Goal: Transaction & Acquisition: Purchase product/service

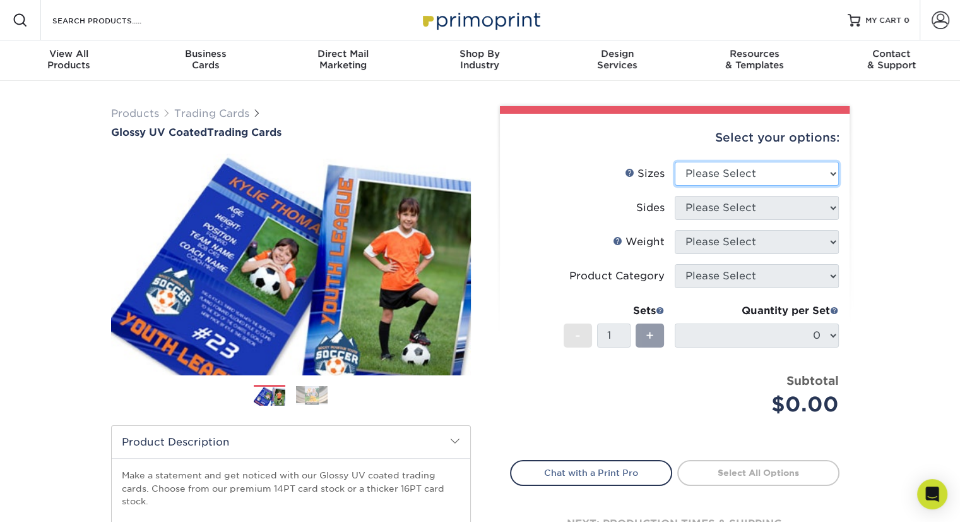
click at [820, 176] on select "Please Select 2.5" x 3.5"" at bounding box center [757, 174] width 164 height 24
select select "2.50x3.50"
click at [675, 162] on select "Please Select 2.5" x 3.5"" at bounding box center [757, 174] width 164 height 24
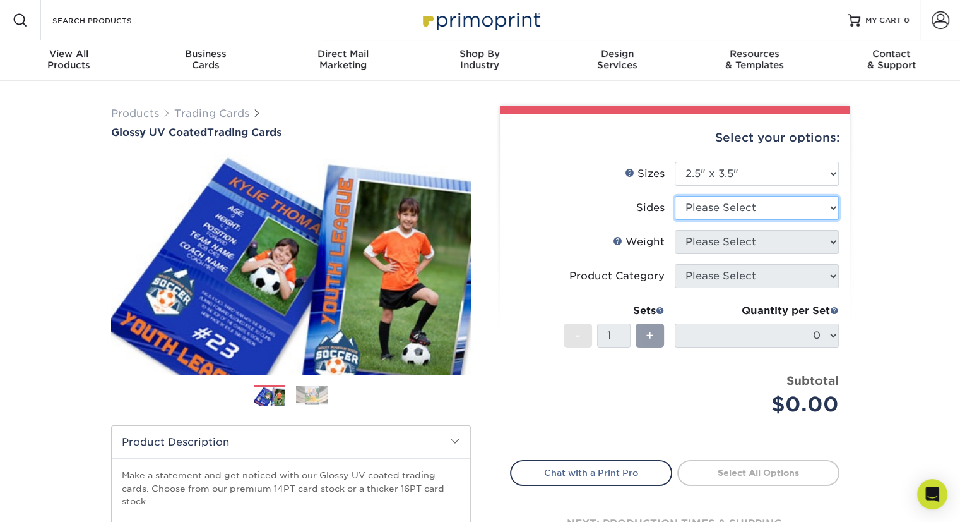
click at [802, 210] on select "Please Select Print Both Sides Print Front Only" at bounding box center [757, 208] width 164 height 24
select select "13abbda7-1d64-4f25-8bb2-c179b224825d"
click at [675, 196] on select "Please Select Print Both Sides Print Front Only" at bounding box center [757, 208] width 164 height 24
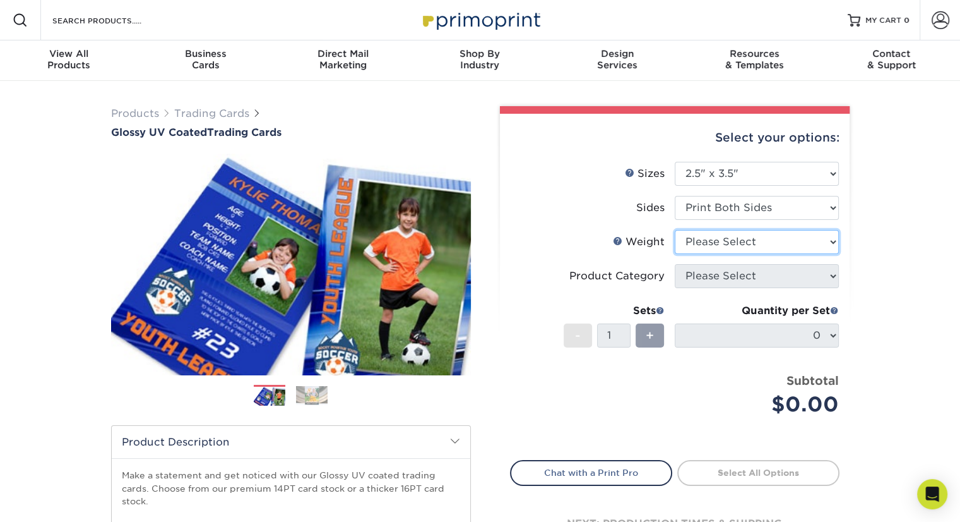
click at [799, 239] on select "Please Select 16PT 14PT 18PT C1S" at bounding box center [757, 242] width 164 height 24
click at [906, 250] on div "Products Trading Cards Glossy UV Coated Trading Cards Previous Next /" at bounding box center [480, 418] width 960 height 674
click at [820, 245] on select "Please Select 16PT 14PT 18PT C1S" at bounding box center [757, 242] width 164 height 24
select select "16PT"
click at [675, 230] on select "Please Select 16PT 14PT 18PT C1S" at bounding box center [757, 242] width 164 height 24
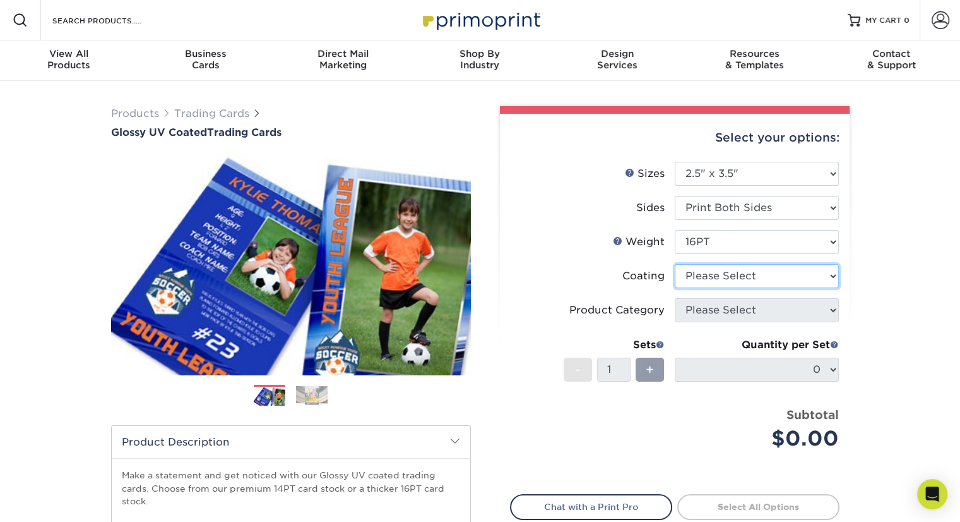
click at [768, 276] on select at bounding box center [757, 276] width 164 height 24
select select "1e8116af-acfc-44b1-83dc-8181aa338834"
click at [675, 264] on select at bounding box center [757, 276] width 164 height 24
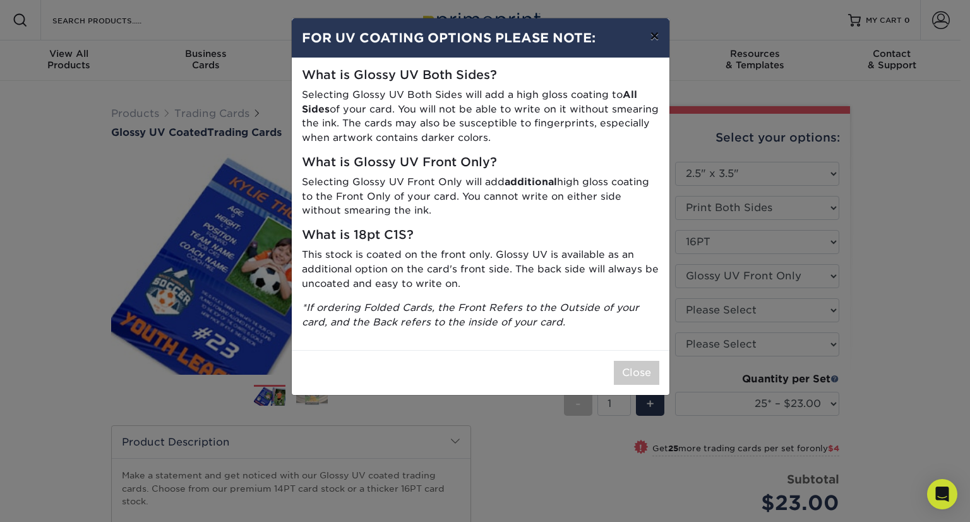
click at [652, 34] on button "×" at bounding box center [654, 35] width 29 height 35
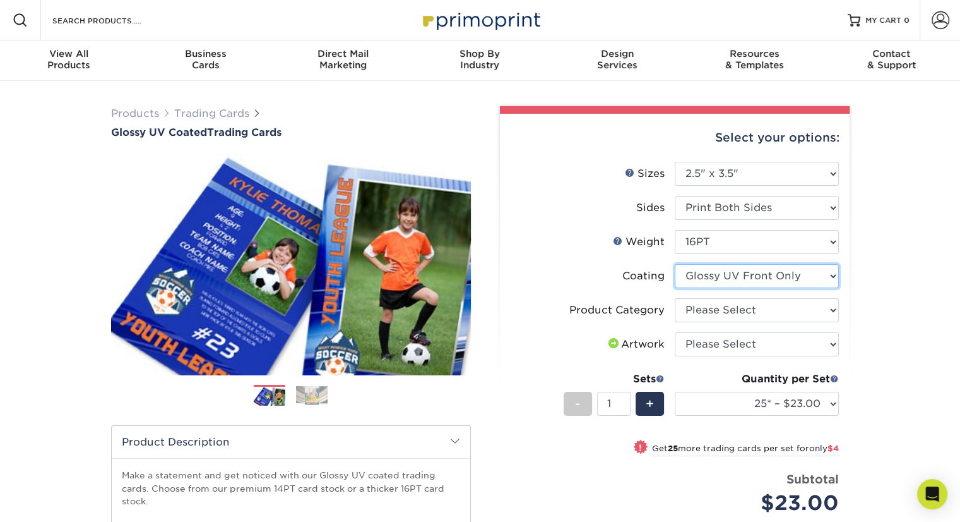
click at [820, 281] on select at bounding box center [757, 276] width 164 height 24
click at [675, 264] on select at bounding box center [757, 276] width 164 height 24
click at [770, 306] on select "Please Select Trading Cards" at bounding box center [757, 310] width 164 height 24
select select "c2f9bce9-36c2-409d-b101-c29d9d031e18"
click at [675, 298] on select "Please Select Trading Cards" at bounding box center [757, 310] width 164 height 24
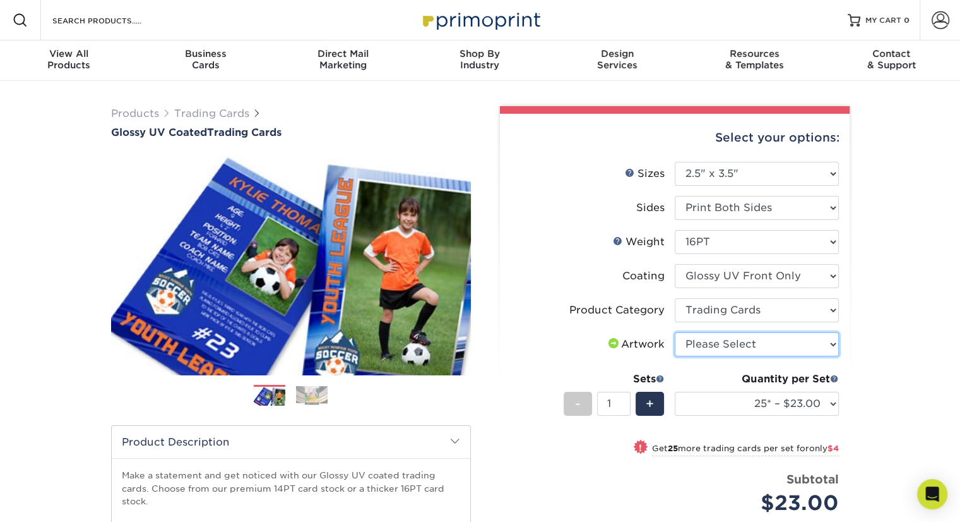
click at [757, 344] on select "Please Select I will upload files I need a design - $100" at bounding box center [757, 344] width 164 height 24
select select "upload"
click at [675, 332] on select "Please Select I will upload files I need a design - $100" at bounding box center [757, 344] width 164 height 24
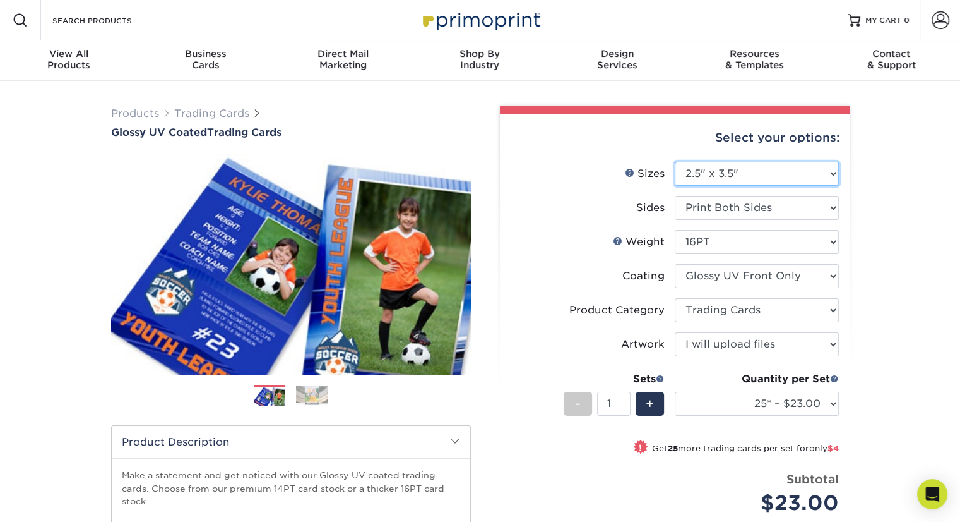
click at [816, 173] on select "Please Select 2.5" x 3.5"" at bounding box center [757, 174] width 164 height 24
click at [909, 176] on div "Products Trading Cards Glossy UV Coated Trading Cards Previous Next /" at bounding box center [480, 418] width 960 height 674
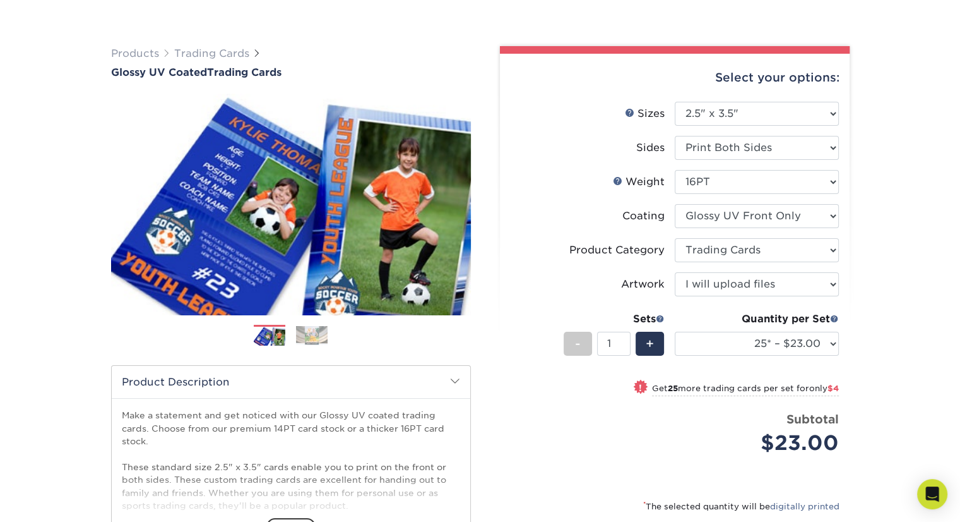
scroll to position [67, 0]
